Goal: Information Seeking & Learning: Learn about a topic

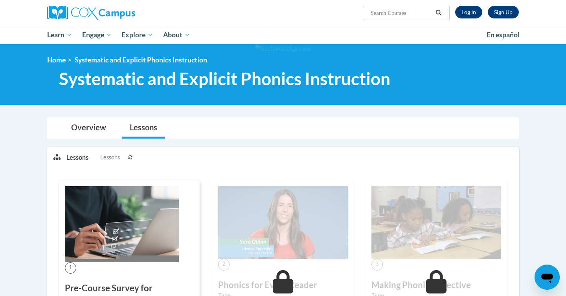
click at [464, 16] on link "Log In" at bounding box center [468, 12] width 27 height 13
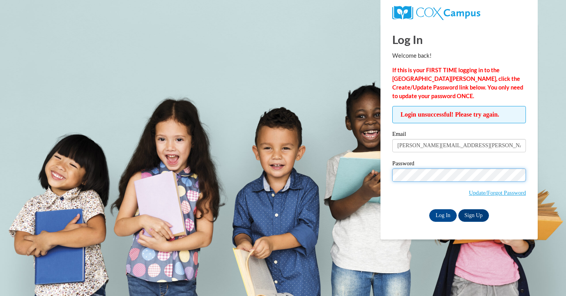
click at [429, 210] on input "Log In" at bounding box center [443, 216] width 28 height 13
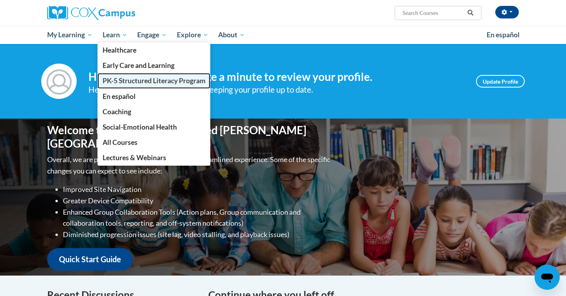
click at [128, 84] on span "PK-5 Structured Literacy Program" at bounding box center [154, 81] width 103 height 8
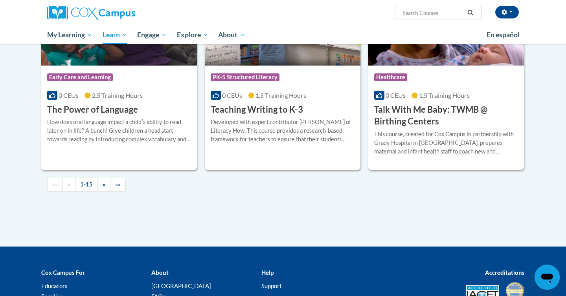
scroll to position [1111, 0]
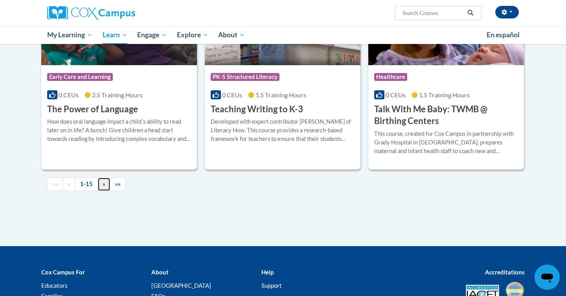
click at [103, 182] on span "»" at bounding box center [104, 184] width 3 height 7
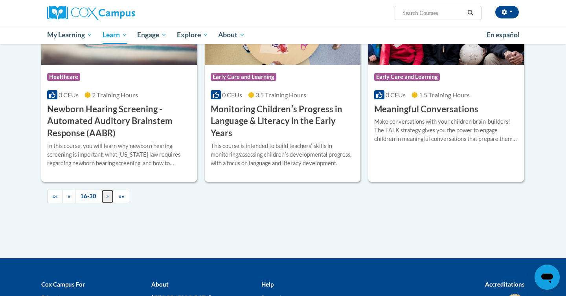
click at [106, 197] on span "»" at bounding box center [107, 196] width 3 height 7
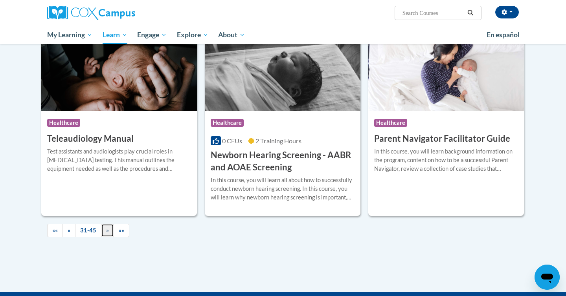
scroll to position [1089, 0]
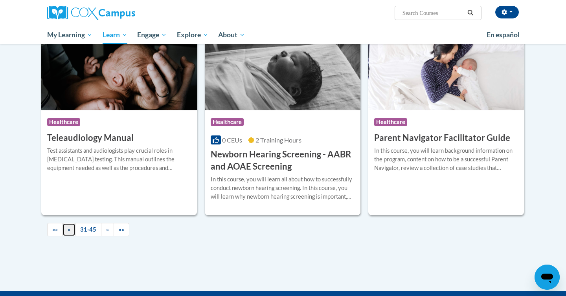
click at [73, 234] on link "«" at bounding box center [69, 230] width 13 height 14
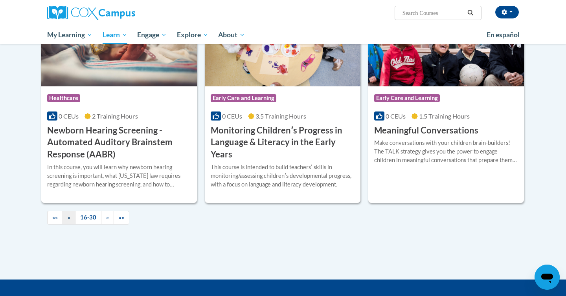
click at [70, 224] on div "«« « 16-30 » »»" at bounding box center [283, 217] width 484 height 29
click at [70, 220] on span "«" at bounding box center [69, 217] width 3 height 7
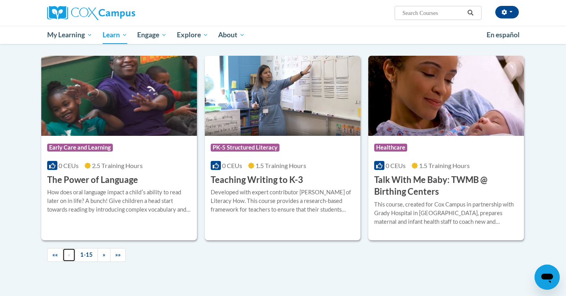
scroll to position [1066, 0]
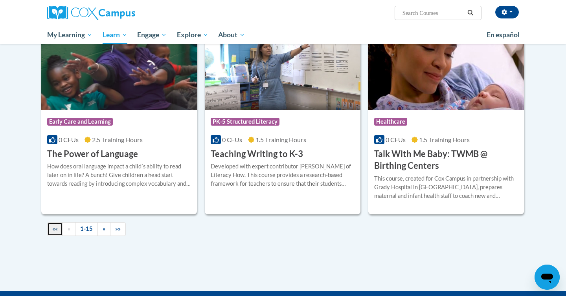
click at [51, 235] on link "««" at bounding box center [55, 230] width 16 height 14
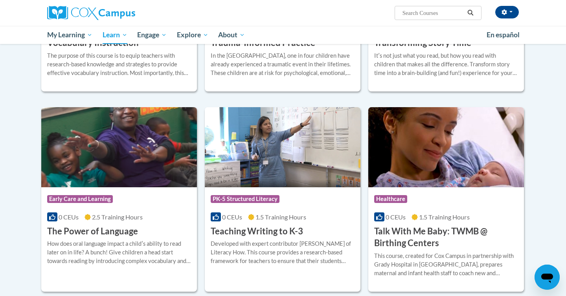
scroll to position [956, 0]
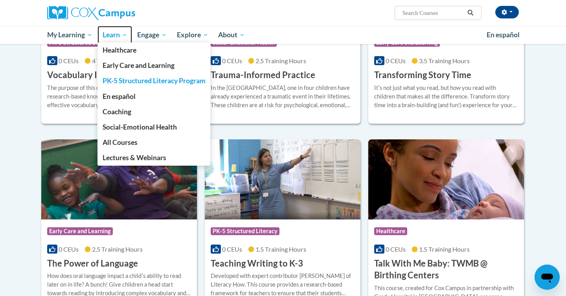
click at [122, 33] on span "Learn" at bounding box center [115, 34] width 25 height 9
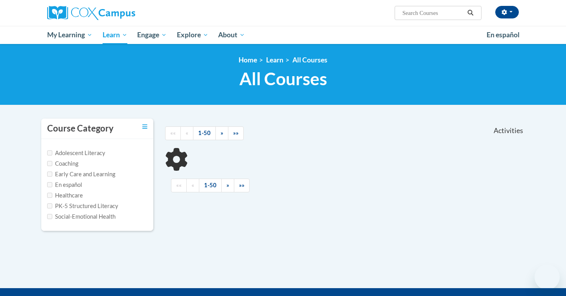
click at [132, 79] on h1 "All Courses All Courses" at bounding box center [283, 78] width 484 height 21
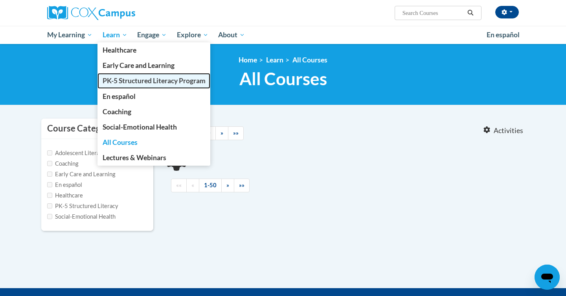
click at [128, 82] on span "PK-5 Structured Literacy Program" at bounding box center [154, 81] width 103 height 8
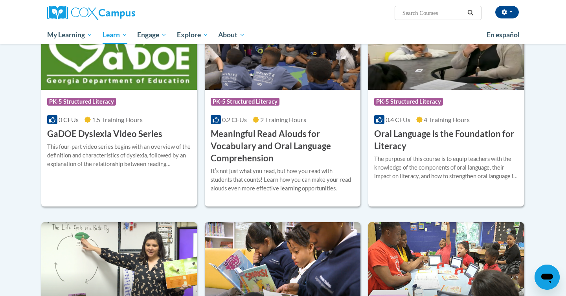
scroll to position [487, 0]
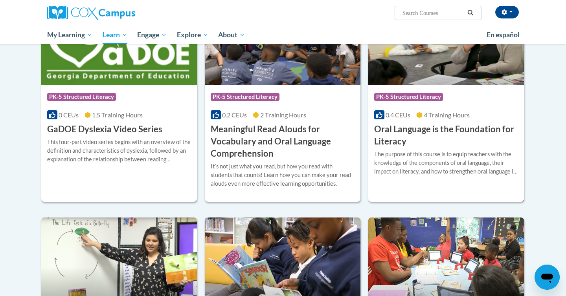
click at [396, 123] on h3 "Oral Language is the Foundation for Literacy" at bounding box center [446, 135] width 144 height 24
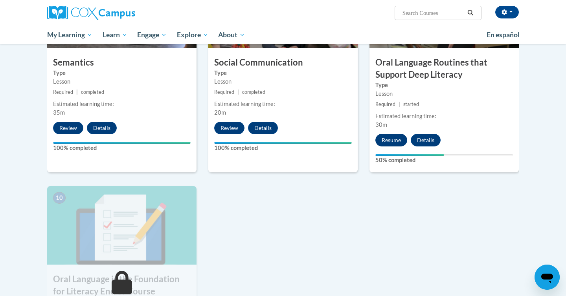
scroll to position [671, 0]
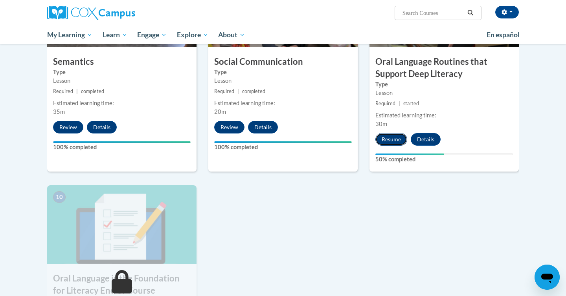
click at [393, 134] on button "Resume" at bounding box center [391, 139] width 32 height 13
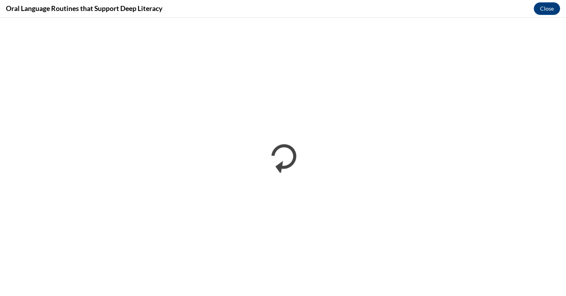
scroll to position [0, 0]
